Goal: Task Accomplishment & Management: Manage account settings

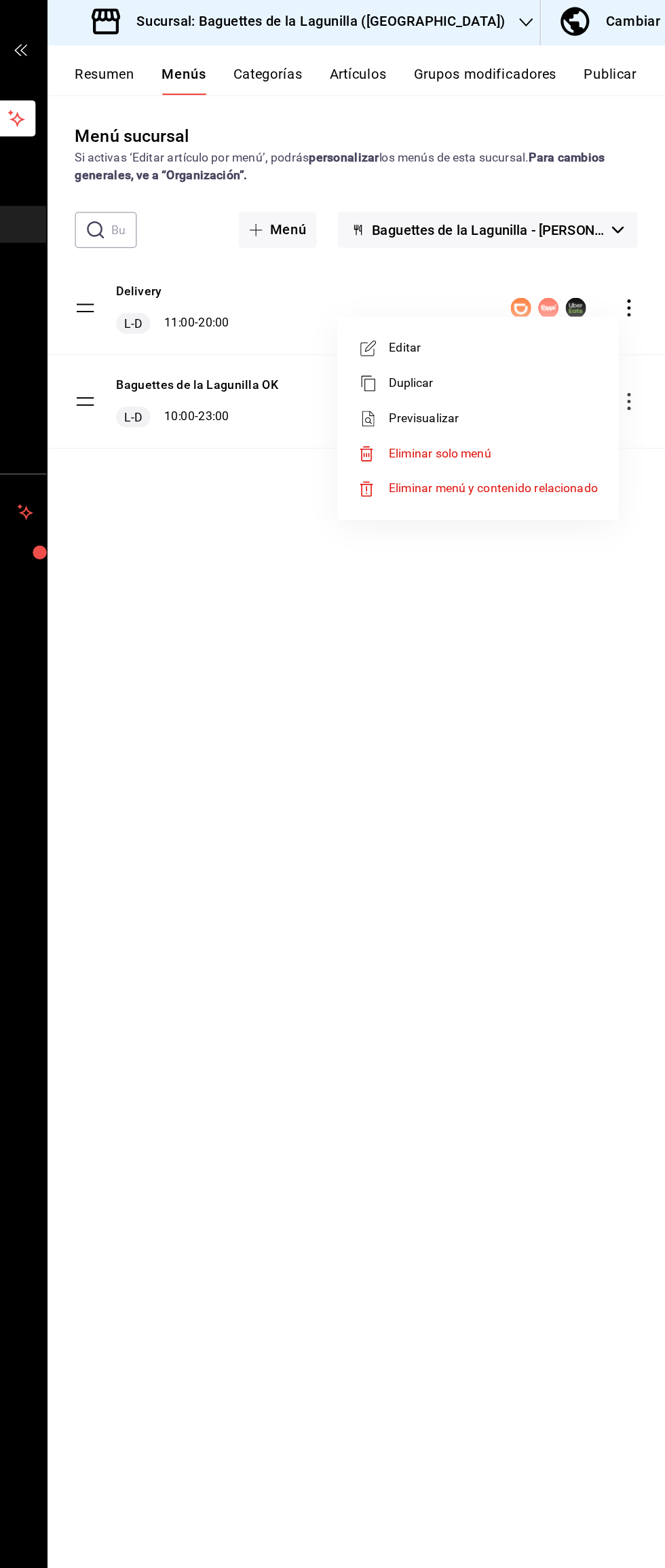
click at [526, 277] on span "Editar" at bounding box center [529, 277] width 166 height 15
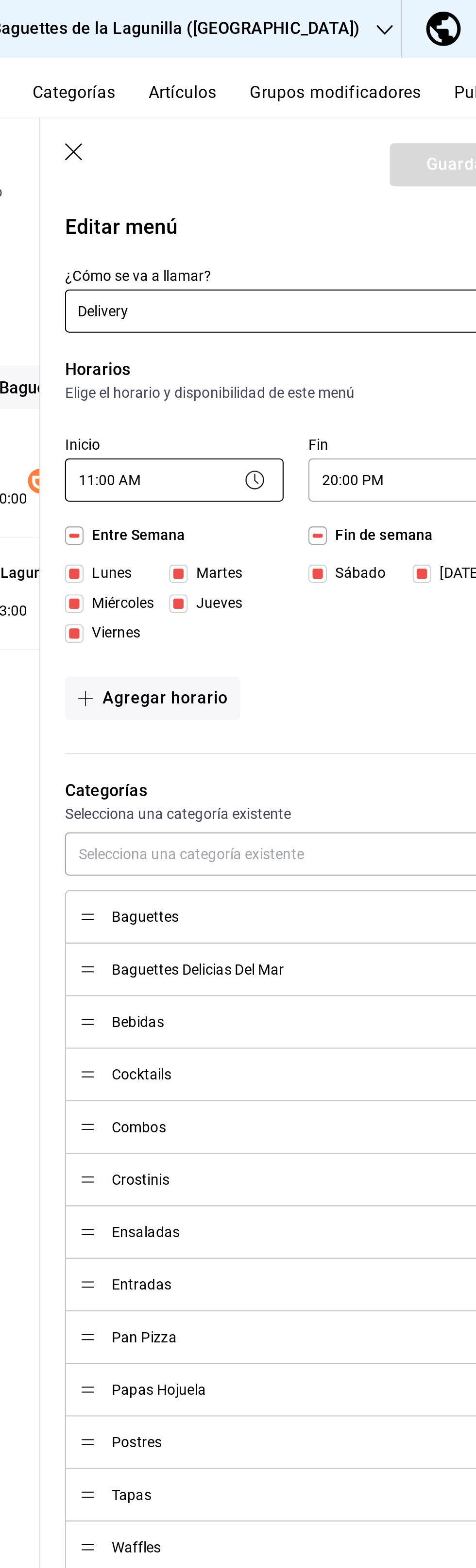
click at [306, 229] on body "Pregunta a Parrot AI Reportes Menú Configuración Personal Inventarios Facturaci…" at bounding box center [238, 784] width 476 height 1568
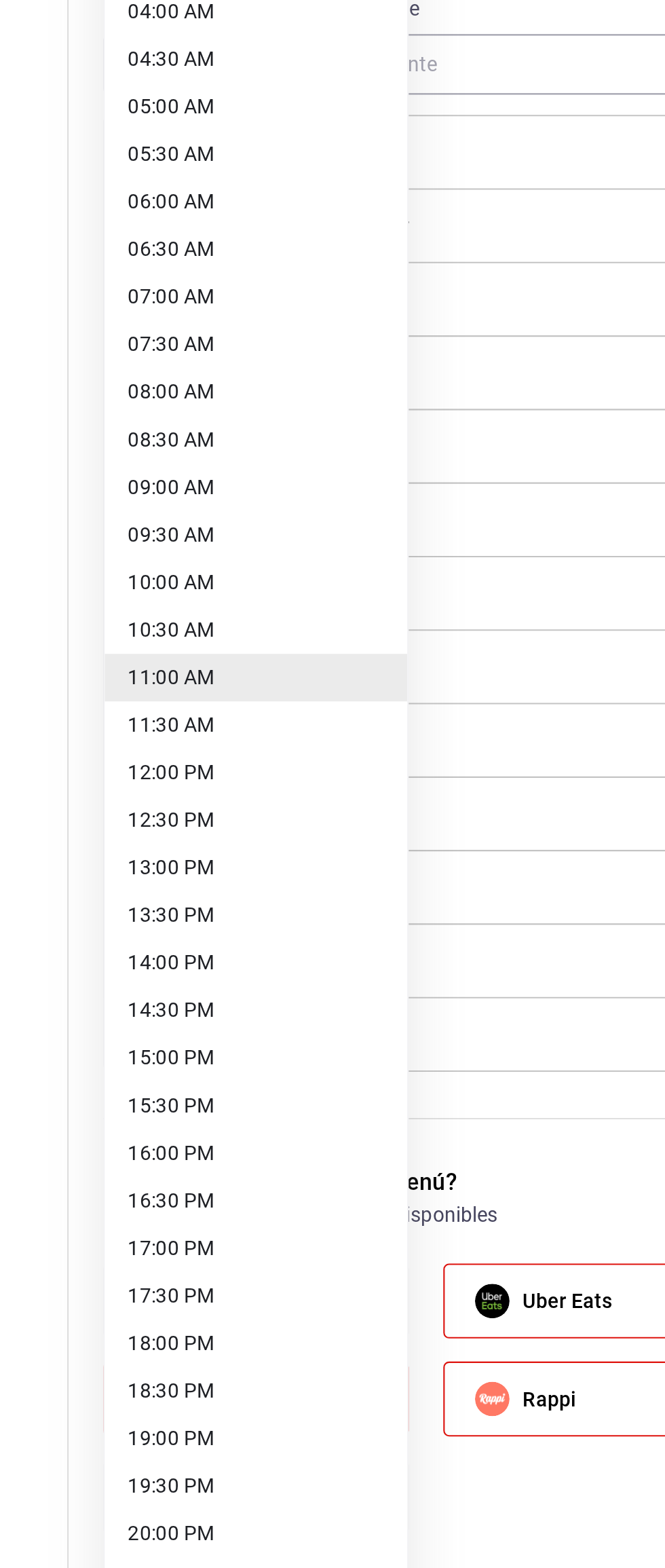
click at [404, 970] on li "13:30 PM" at bounding box center [416, 963] width 142 height 23
type input "13:30"
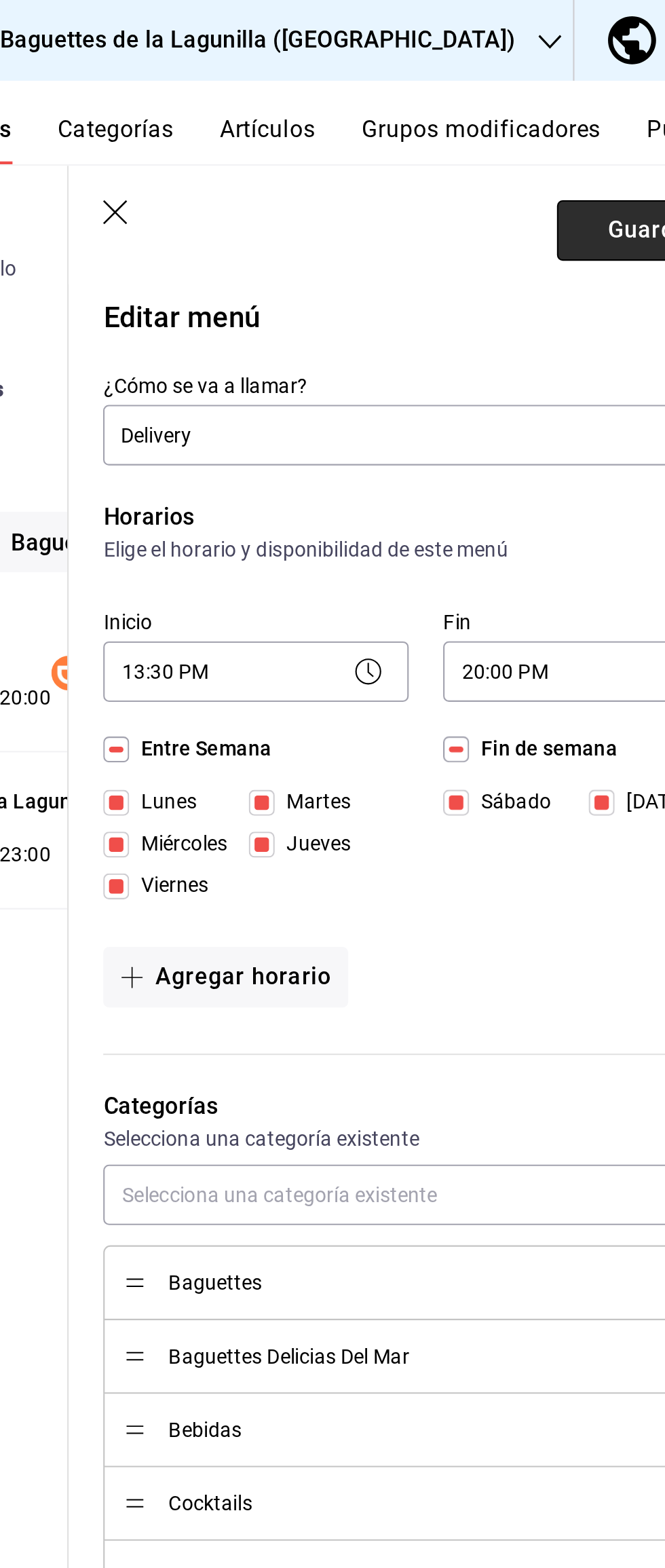
click at [586, 108] on button "Guardar" at bounding box center [603, 108] width 90 height 28
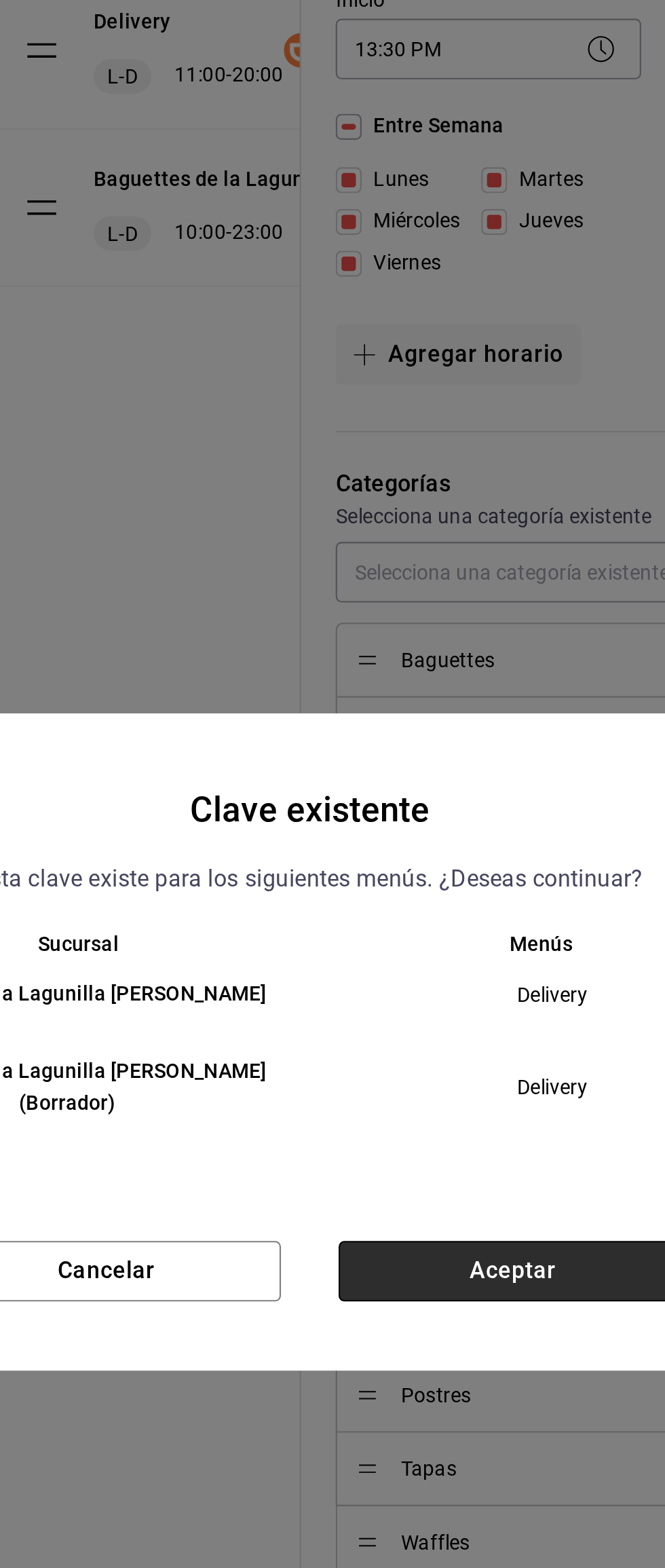
click at [420, 891] on button "Aceptar" at bounding box center [428, 892] width 164 height 28
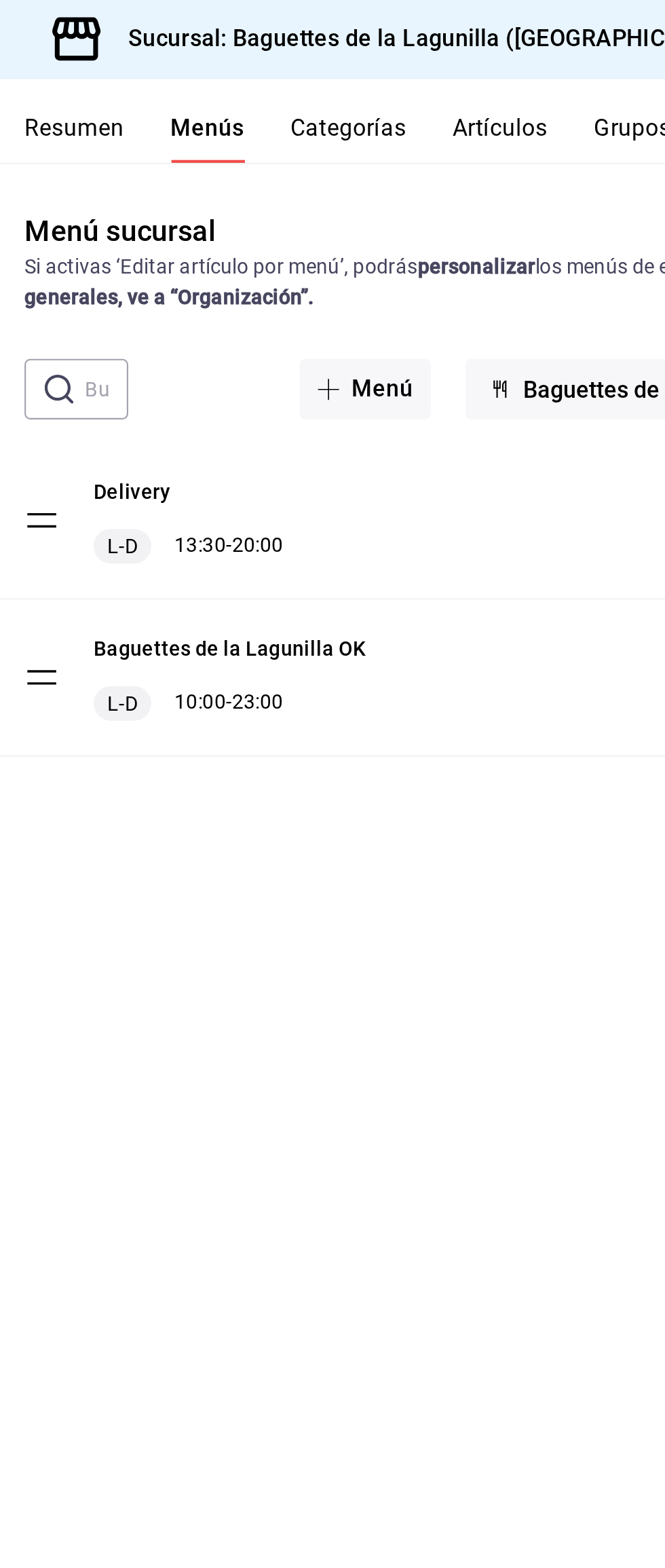
click at [320, 26] on h3 "Sucursal: Baguettes de la Lagunilla ([GEOGRAPHIC_DATA])" at bounding box center [387, 19] width 302 height 16
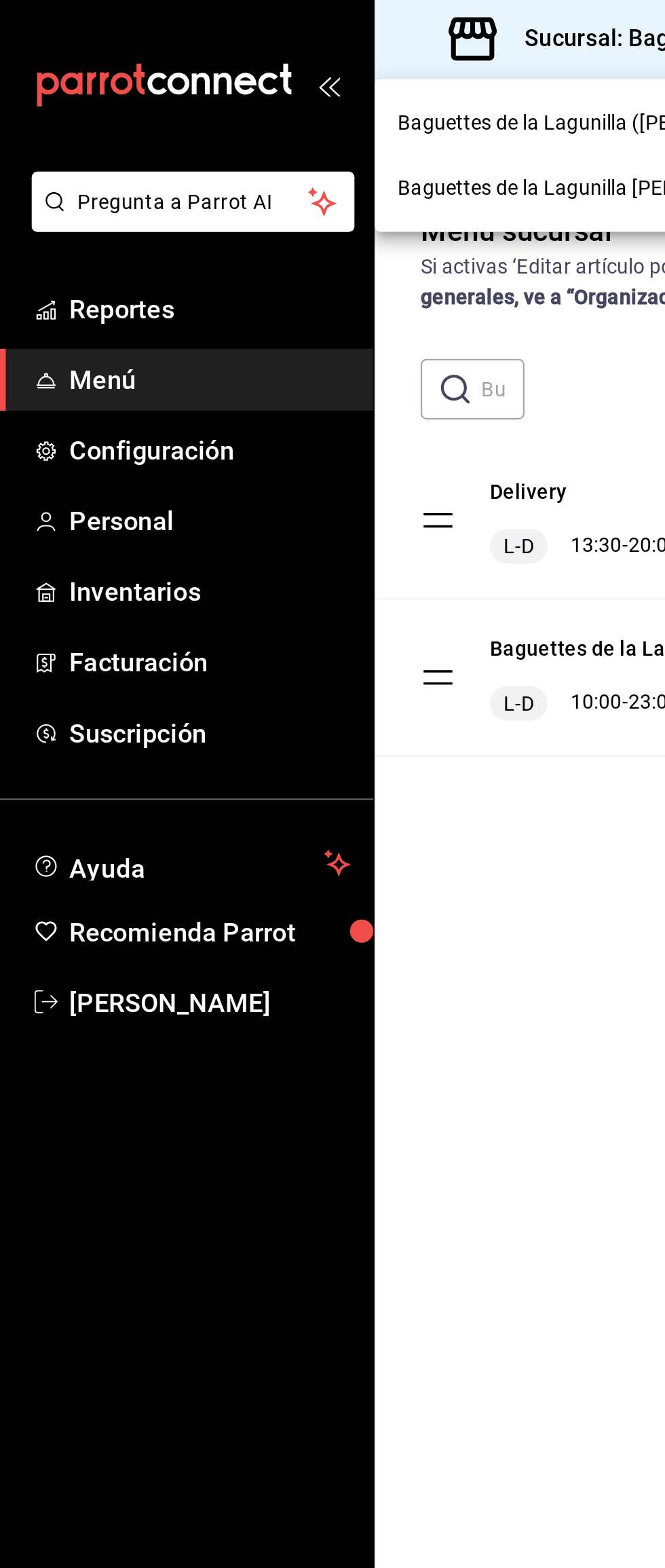
click at [267, 25] on div at bounding box center [332, 784] width 665 height 1568
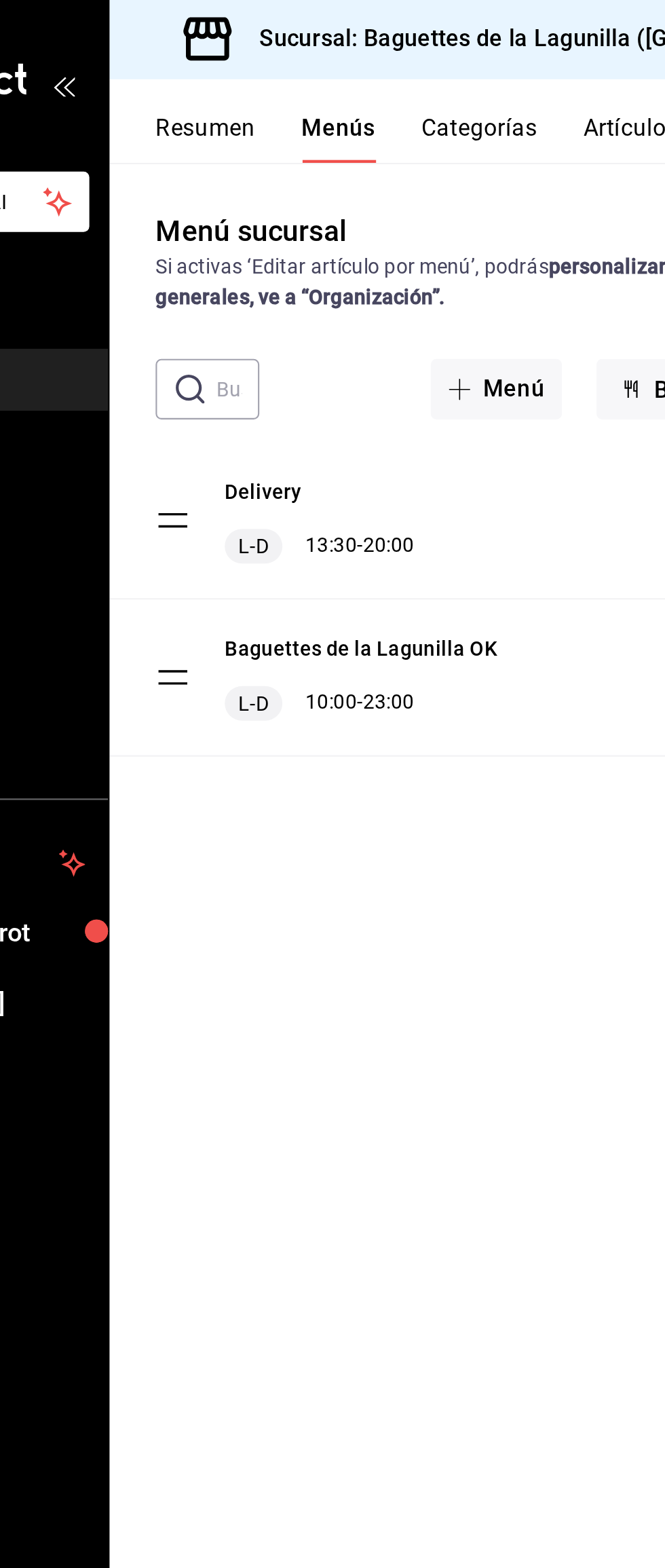
click at [344, 30] on div "Sucursal: Baguettes de la Lagunilla ([GEOGRAPHIC_DATA])" at bounding box center [375, 19] width 378 height 38
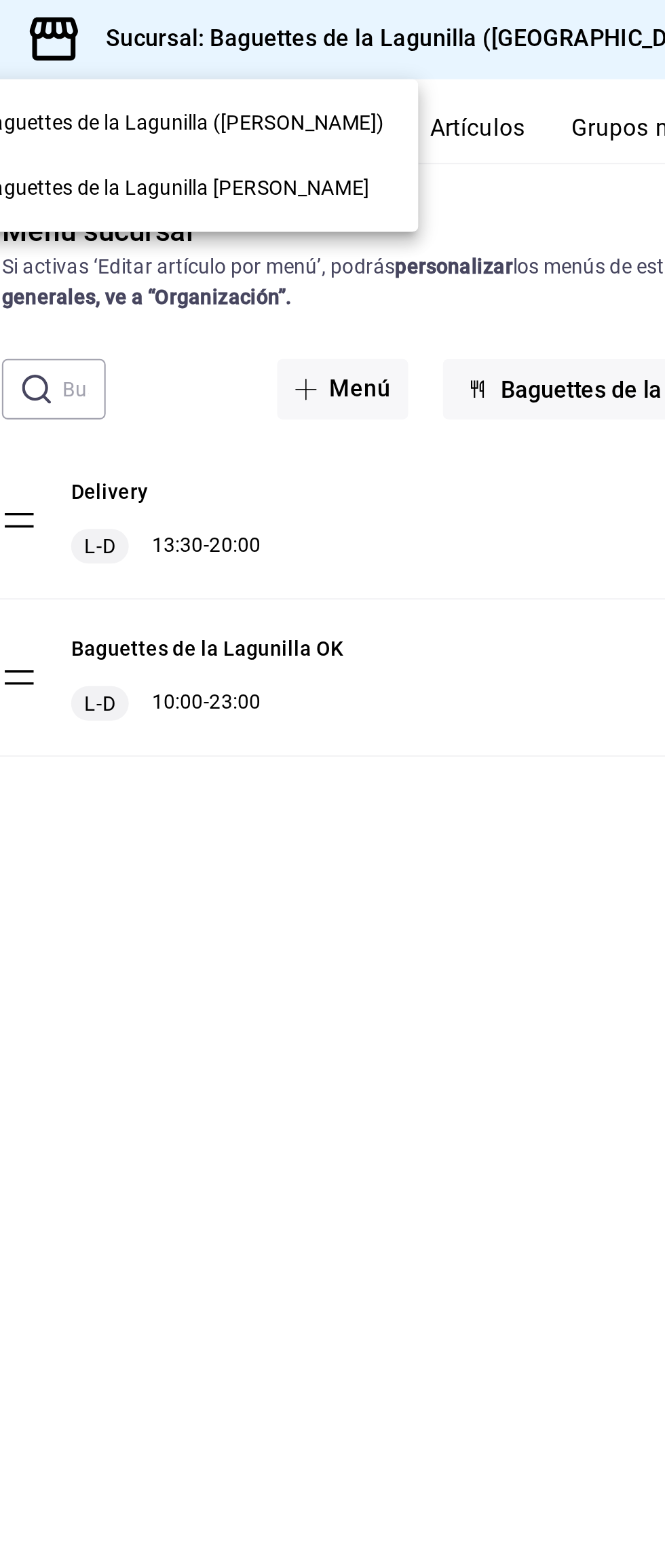
click at [286, 98] on div "Baguettes de la Lagunilla [PERSON_NAME]" at bounding box center [285, 88] width 218 height 30
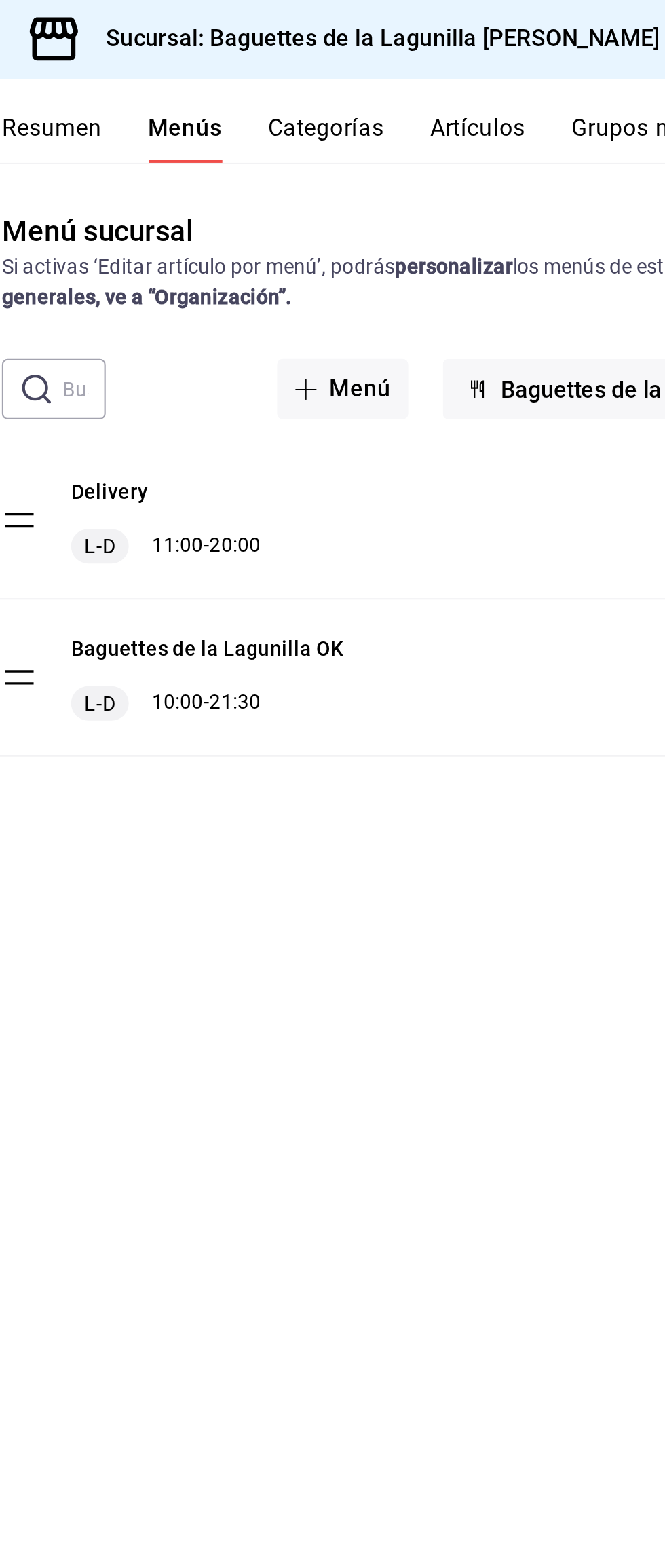
click at [273, 261] on div "L-D 11:00 - 20:00" at bounding box center [275, 258] width 89 height 16
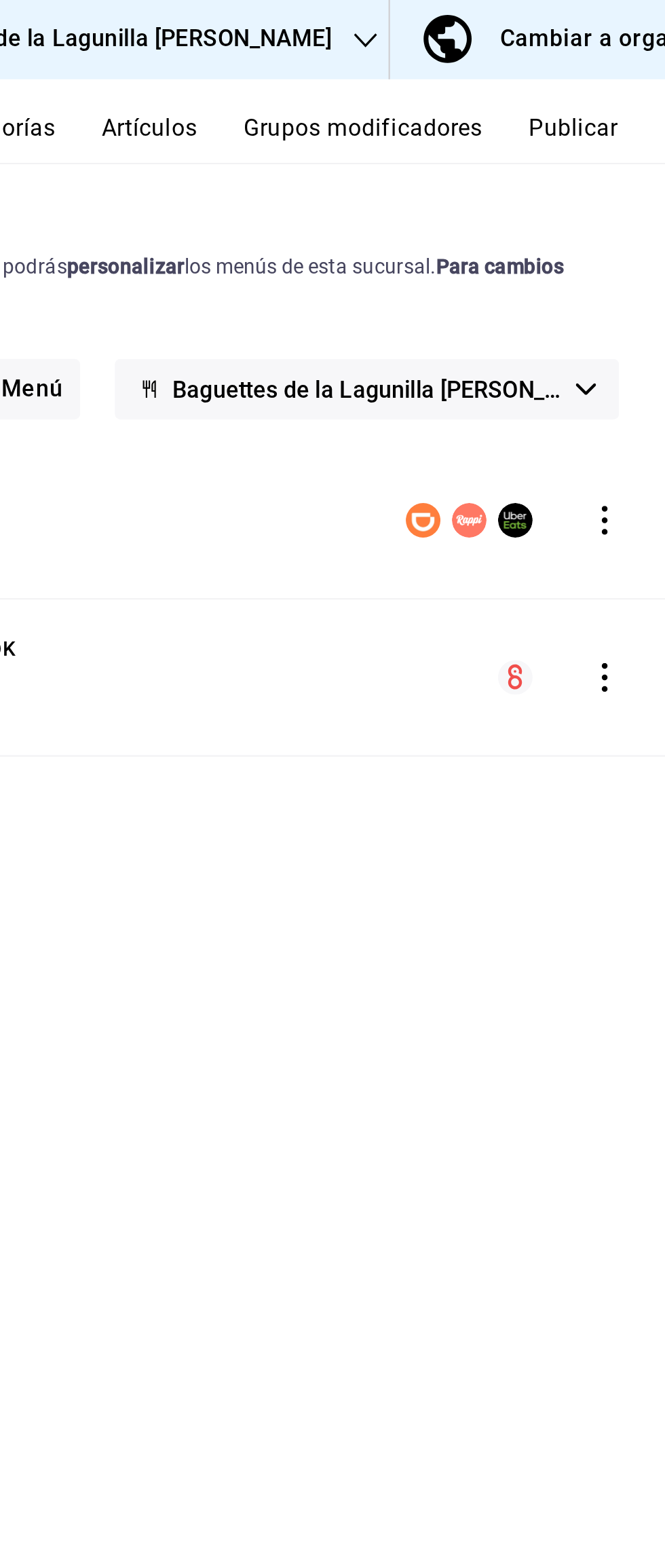
click at [640, 247] on icon "actions" at bounding box center [636, 245] width 14 height 14
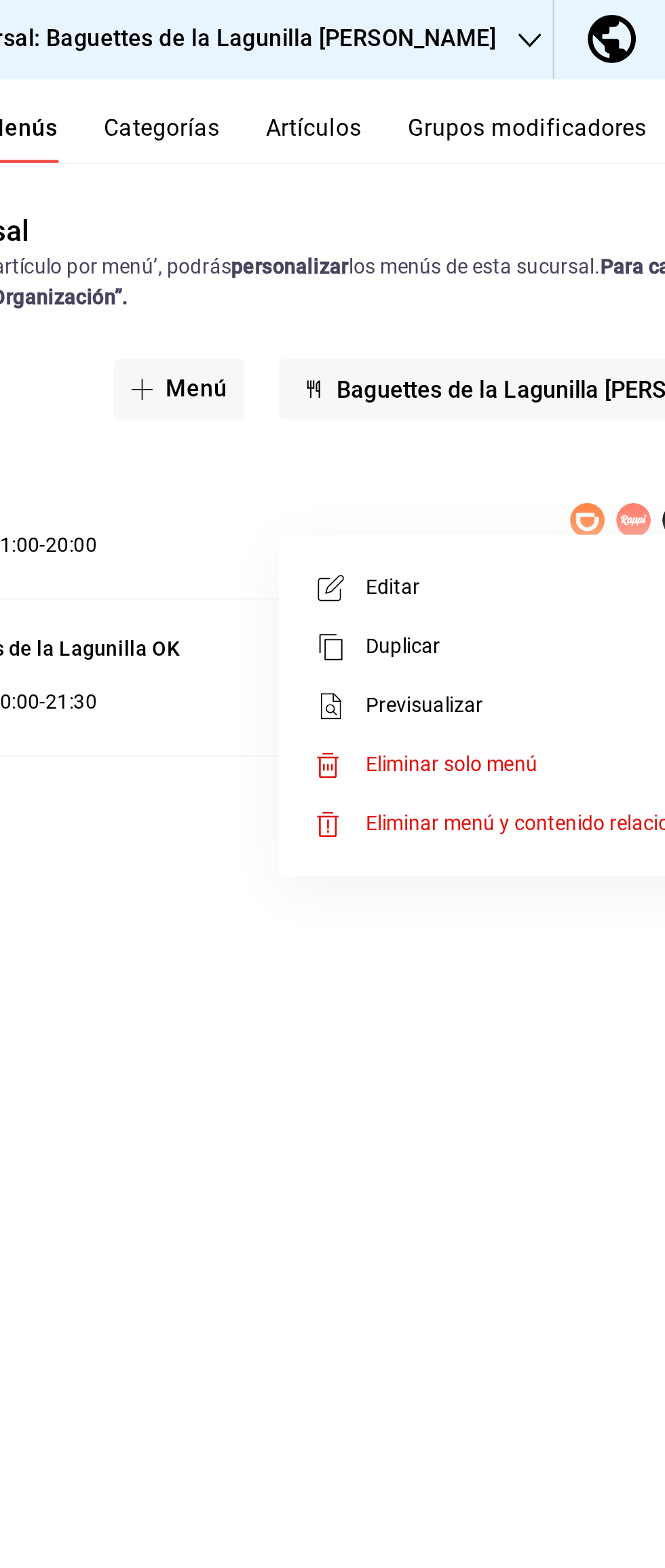
click at [489, 277] on span "Editar" at bounding box center [529, 277] width 166 height 15
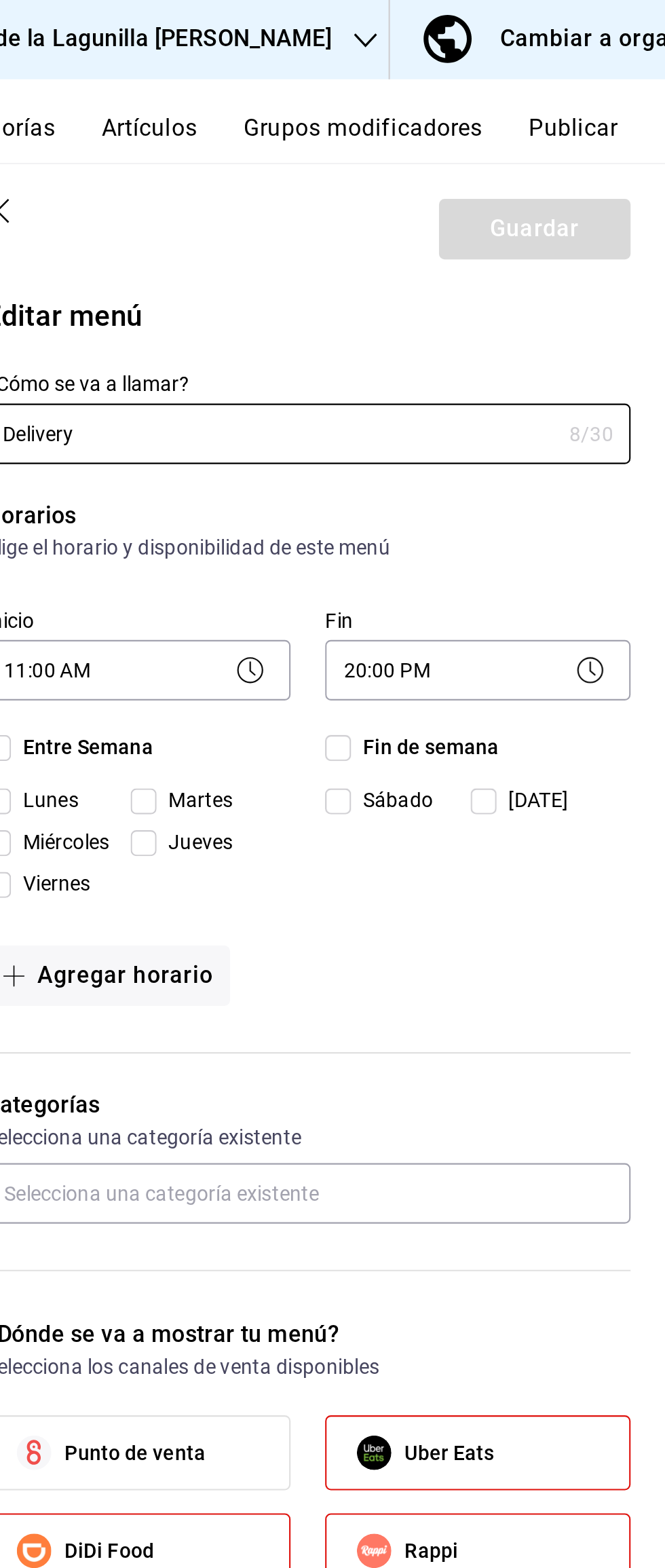
checkbox input "true"
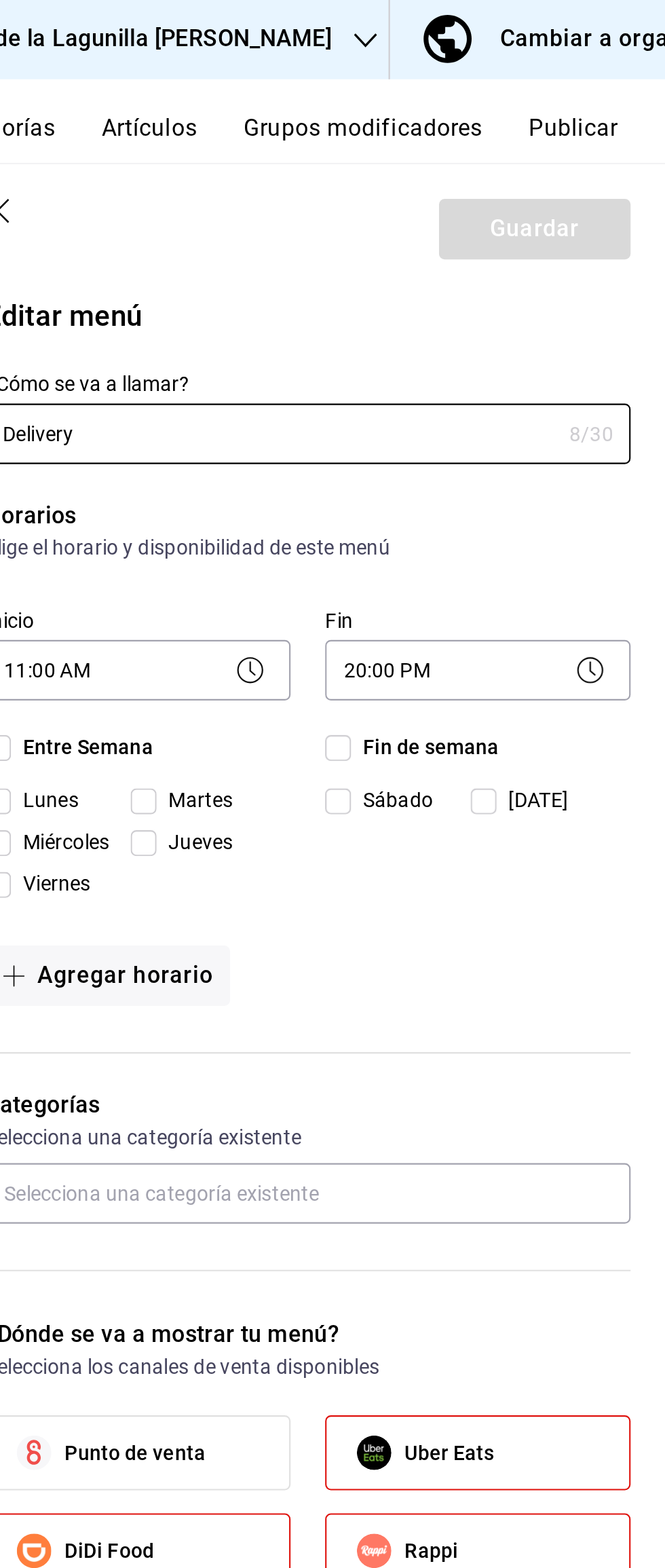
checkbox input "true"
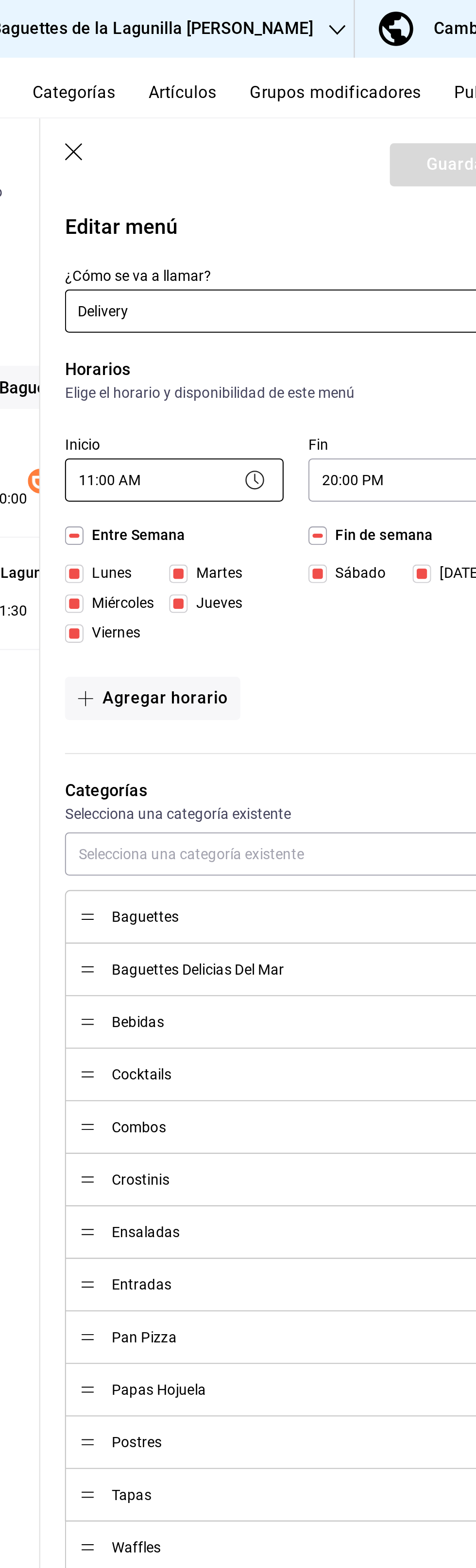
click at [342, 229] on body "Pregunta a Parrot AI Reportes Menú Configuración Personal Inventarios Facturaci…" at bounding box center [238, 784] width 476 height 1568
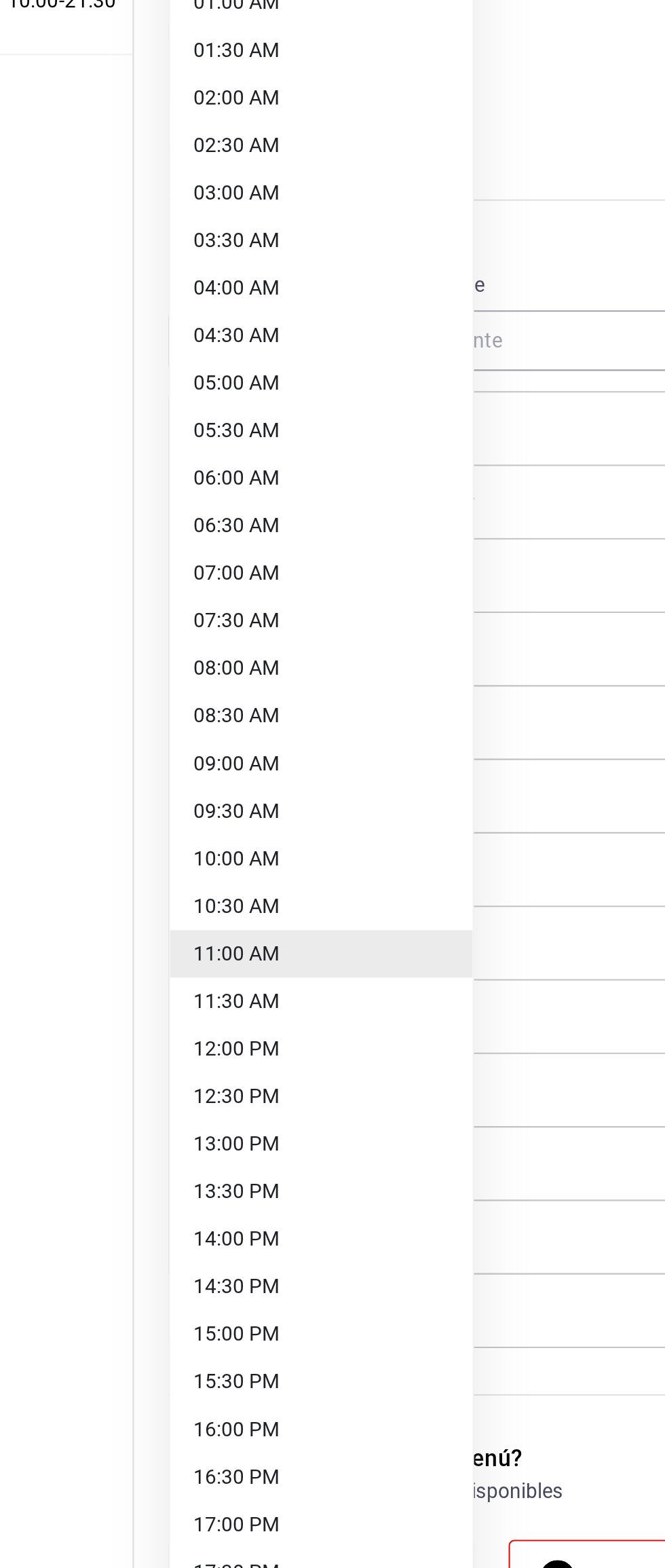
click at [410, 968] on li "13:30 PM" at bounding box center [416, 963] width 142 height 23
type input "13:30"
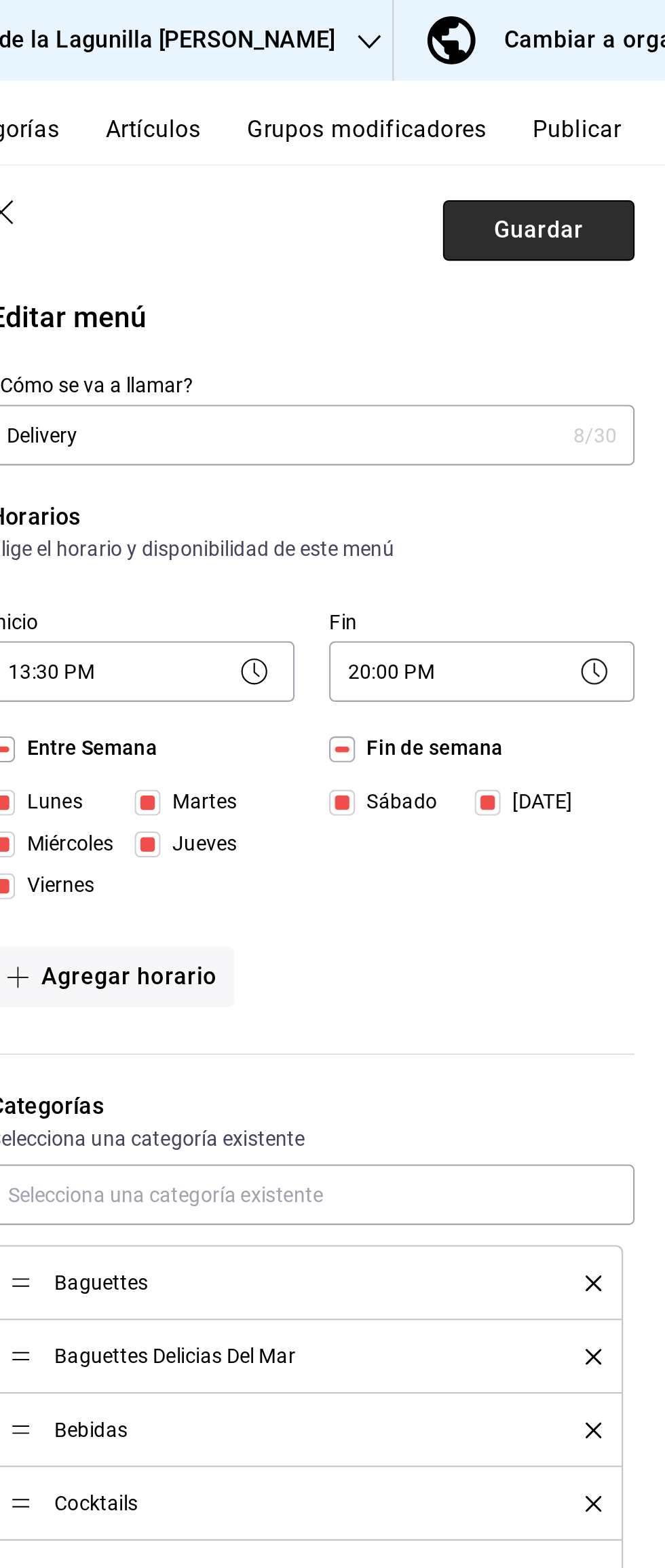
click at [628, 109] on button "Guardar" at bounding box center [603, 108] width 90 height 28
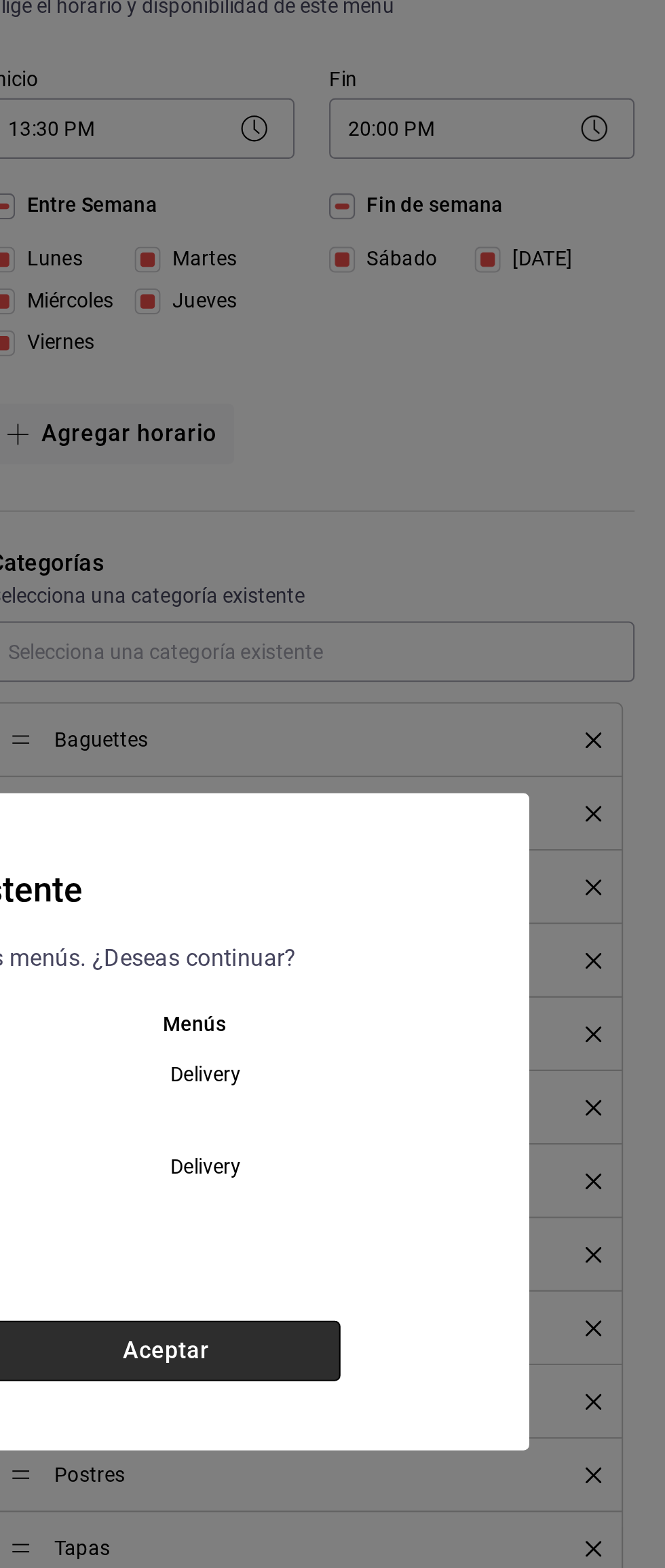
click at [424, 885] on button "Aceptar" at bounding box center [428, 892] width 164 height 28
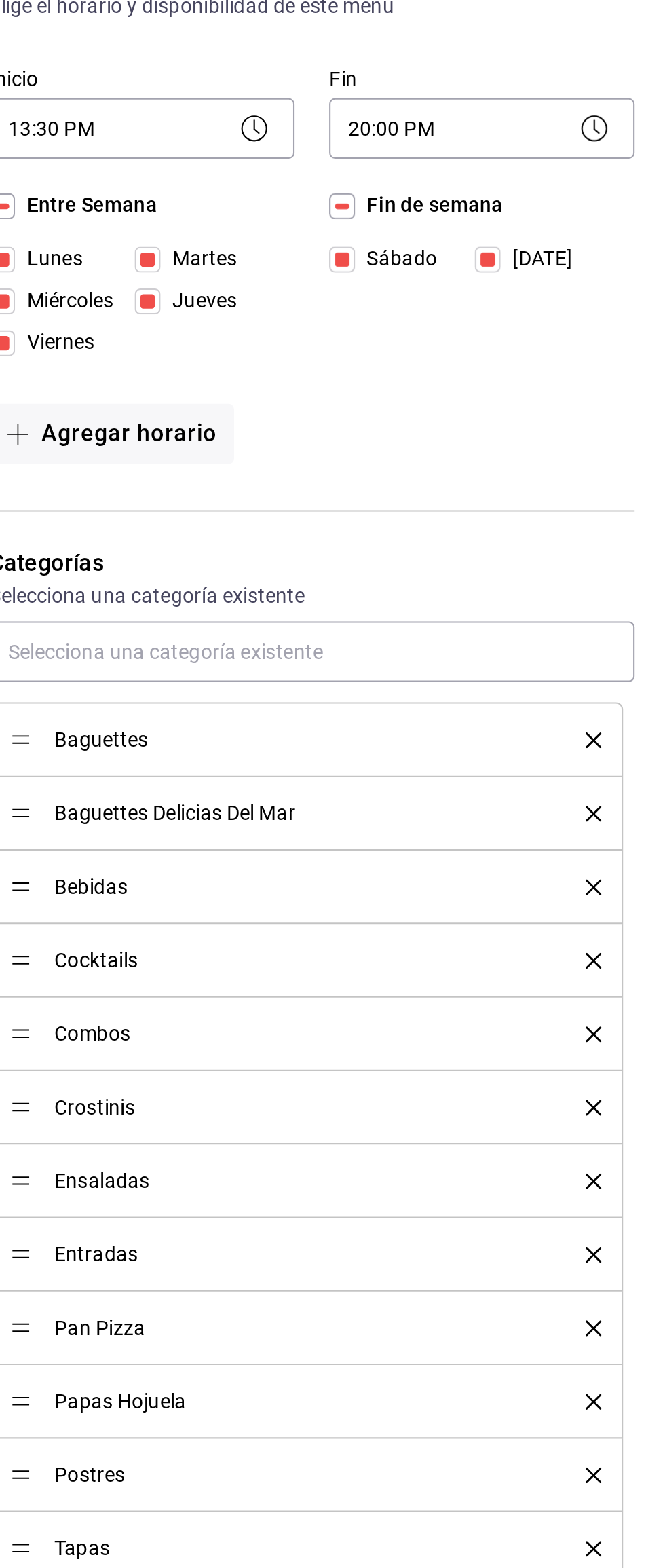
checkbox input "false"
type input "1755707204799"
